Goal: Task Accomplishment & Management: Use online tool/utility

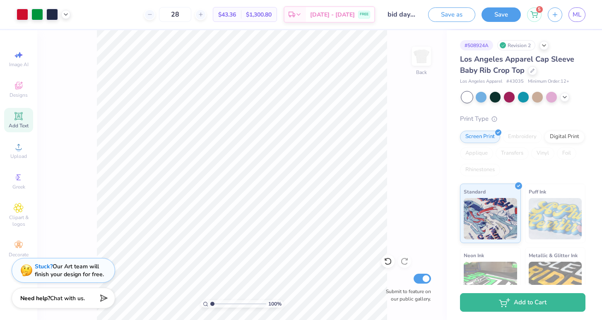
click at [153, 14] on icon at bounding box center [150, 15] width 6 height 6
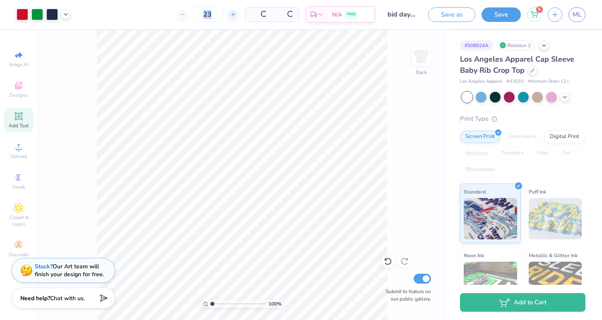
click at [230, 14] on icon at bounding box center [233, 15] width 6 height 6
click at [202, 11] on div "24" at bounding box center [175, 14] width 62 height 15
click at [204, 14] on icon at bounding box center [201, 15] width 6 height 6
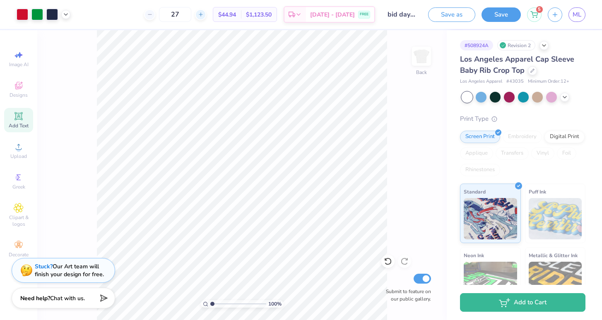
click at [204, 14] on icon at bounding box center [201, 15] width 6 height 6
type input "30"
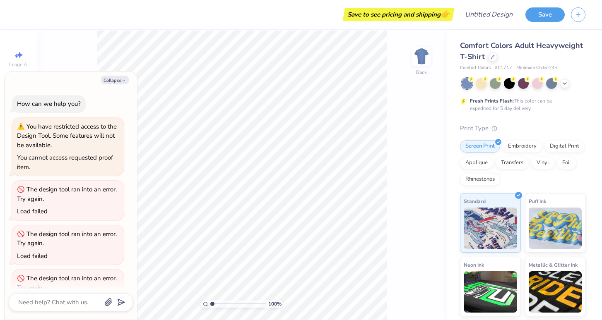
scroll to position [24, 0]
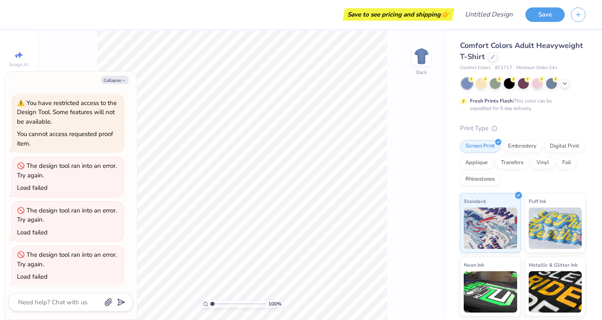
type textarea "x"
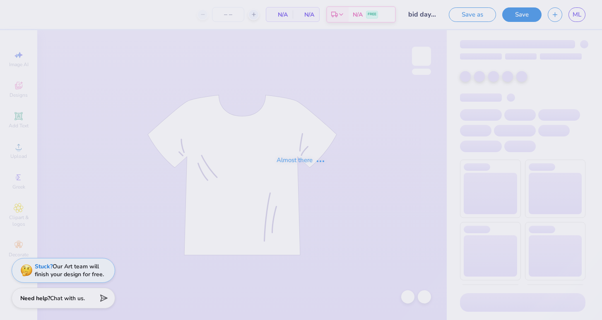
type input "12"
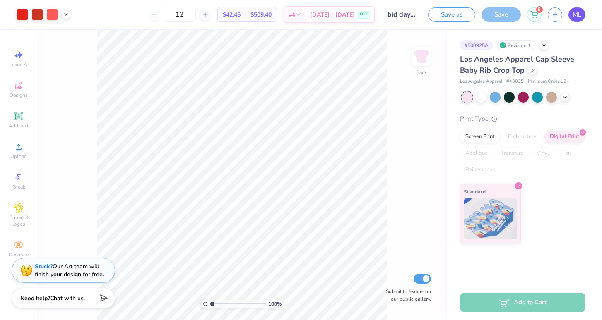
click at [578, 14] on span "ML" at bounding box center [576, 15] width 9 height 10
